Goal: Navigation & Orientation: Find specific page/section

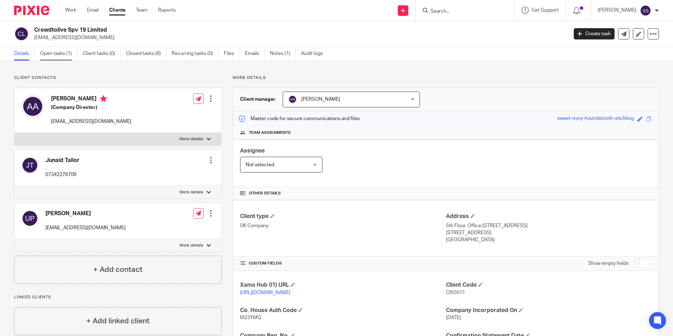
click at [47, 57] on link "Open tasks (1)" at bounding box center [58, 54] width 37 height 14
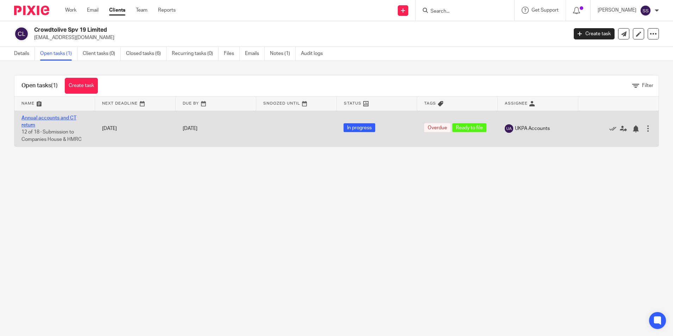
click at [64, 118] on link "Annual accounts and CT return" at bounding box center [48, 122] width 55 height 12
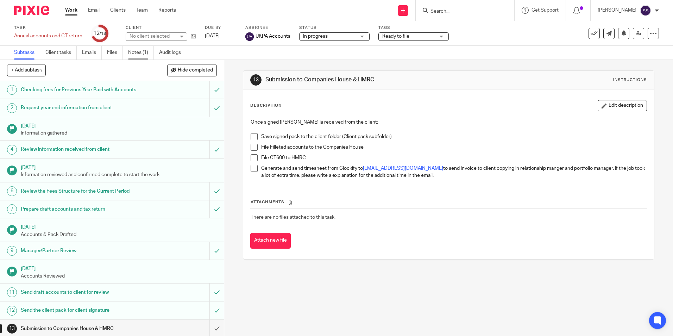
click at [141, 53] on link "Notes (1)" at bounding box center [141, 53] width 26 height 14
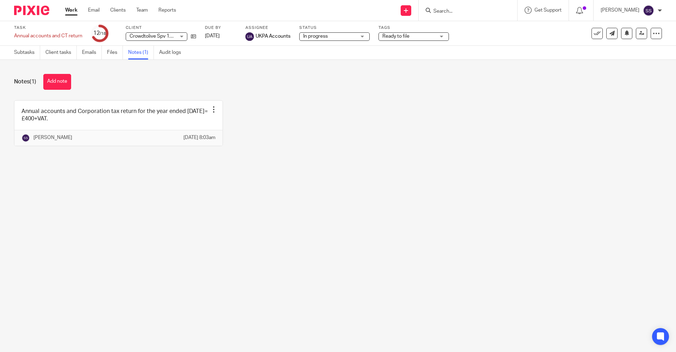
click at [454, 13] on input "Search" at bounding box center [464, 11] width 63 height 6
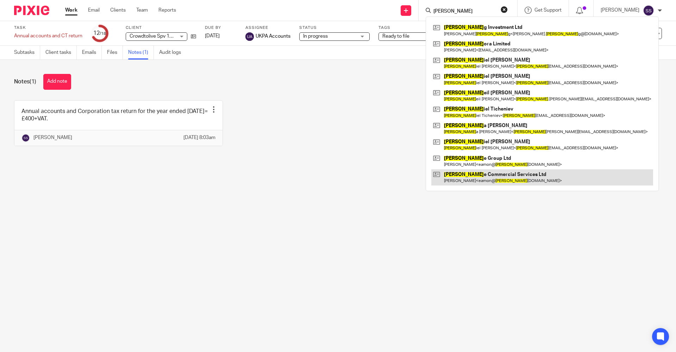
type input "[PERSON_NAME]"
click at [452, 175] on link at bounding box center [542, 177] width 222 height 16
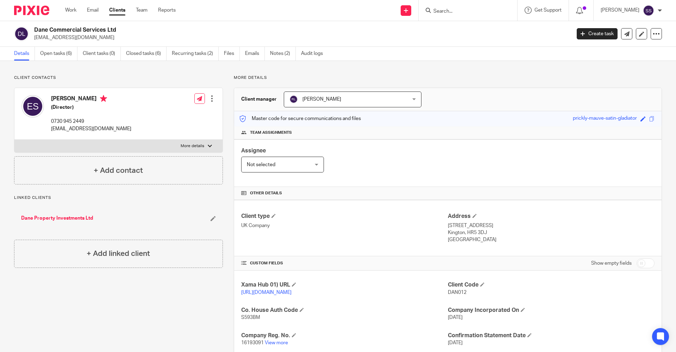
click at [450, 4] on div at bounding box center [468, 10] width 99 height 21
click at [442, 15] on div at bounding box center [468, 10] width 99 height 21
click at [452, 9] on input "Search" at bounding box center [464, 11] width 63 height 6
type input "Hailong"
click at [456, 31] on link at bounding box center [498, 30] width 134 height 16
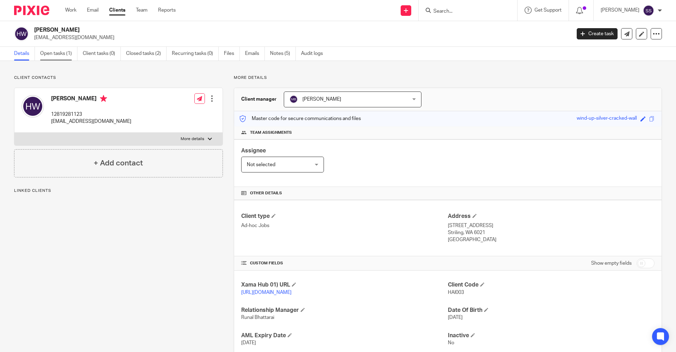
click at [64, 56] on link "Open tasks (1)" at bounding box center [58, 54] width 37 height 14
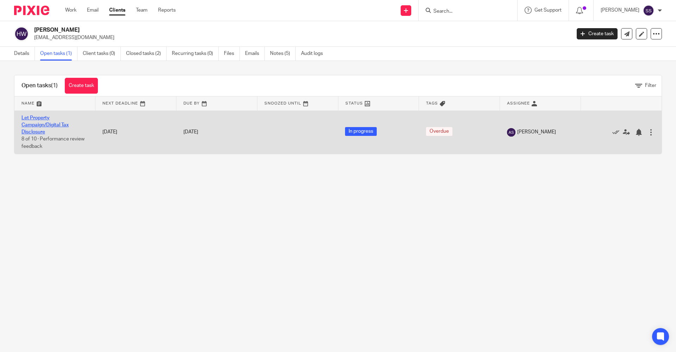
click at [24, 118] on link "Let Property Campaign/Digital Tax Disclosure" at bounding box center [44, 125] width 47 height 19
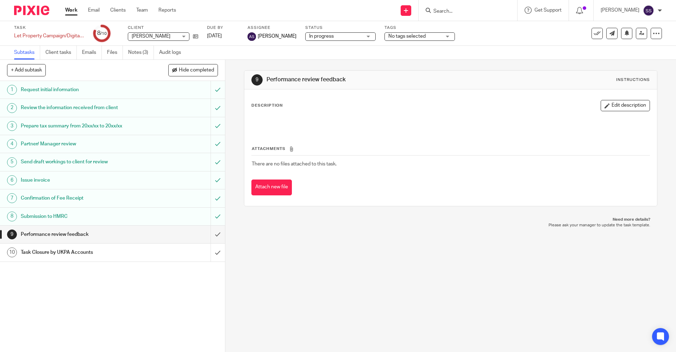
click at [466, 12] on input "Search" at bounding box center [464, 11] width 63 height 6
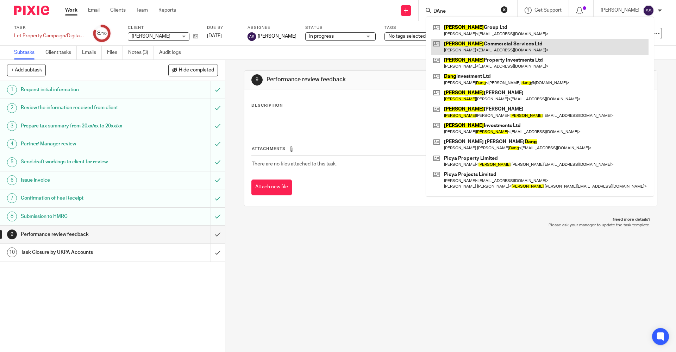
type input "DAne"
click at [472, 43] on link at bounding box center [539, 47] width 217 height 16
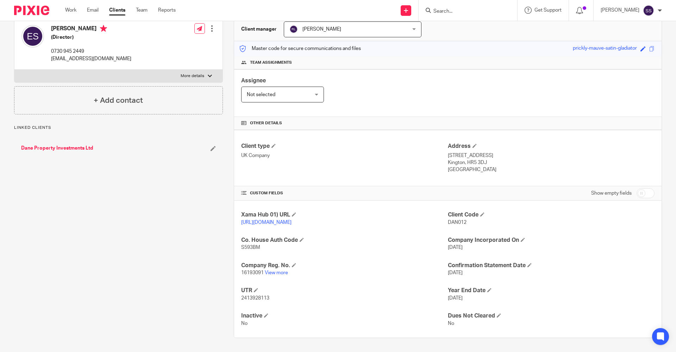
scroll to position [77, 0]
click at [280, 271] on link "View more" at bounding box center [276, 273] width 23 height 5
